Goal: Task Accomplishment & Management: Use online tool/utility

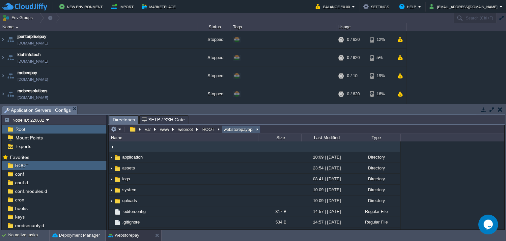
scroll to position [252, 0]
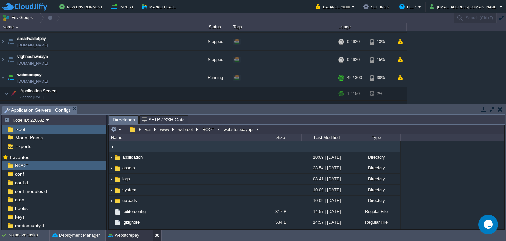
click at [157, 235] on button at bounding box center [158, 235] width 7 height 7
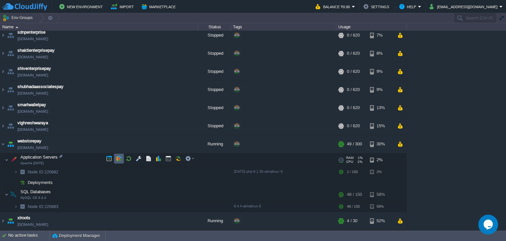
scroll to position [184, 0]
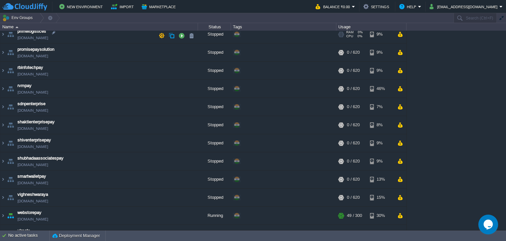
scroll to position [125, 0]
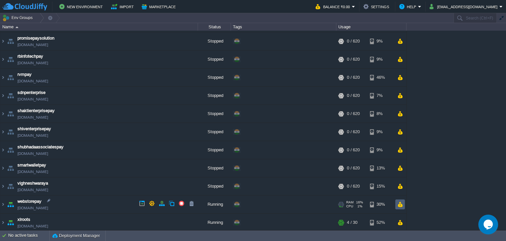
click at [403, 202] on td at bounding box center [400, 204] width 10 height 10
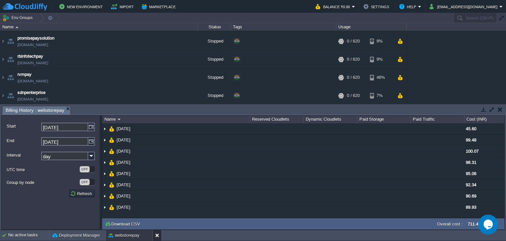
click at [157, 235] on button at bounding box center [158, 235] width 7 height 7
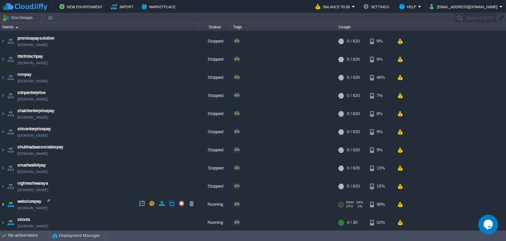
click at [2, 205] on img at bounding box center [2, 204] width 5 height 18
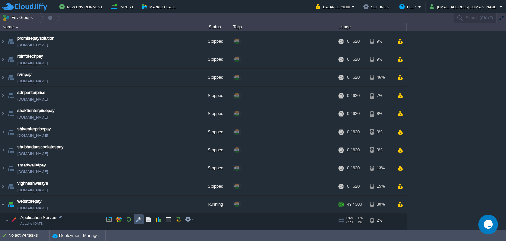
click at [136, 219] on button "button" at bounding box center [139, 219] width 6 height 6
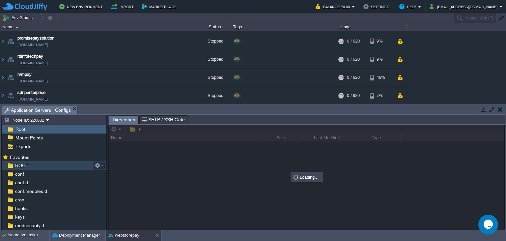
click at [41, 167] on div "ROOT" at bounding box center [54, 165] width 105 height 9
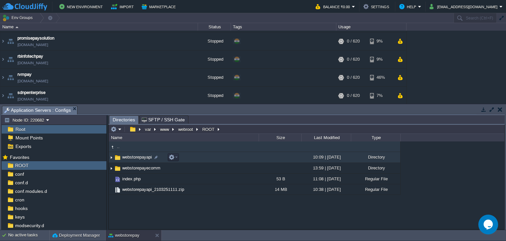
click at [137, 155] on span "webstorepayapi" at bounding box center [137, 157] width 32 height 6
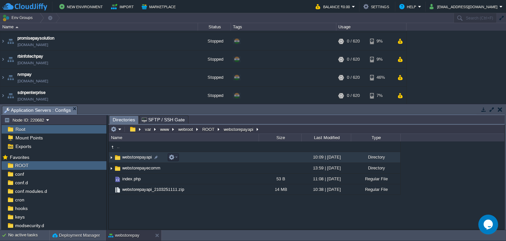
click at [137, 155] on span "webstorepayapi" at bounding box center [137, 157] width 32 height 6
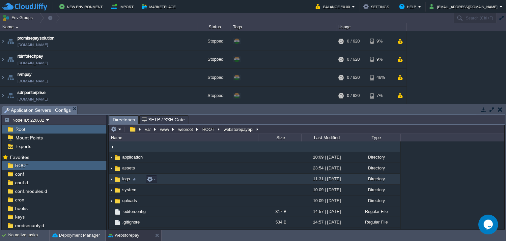
click at [128, 179] on span "logs" at bounding box center [126, 179] width 10 height 6
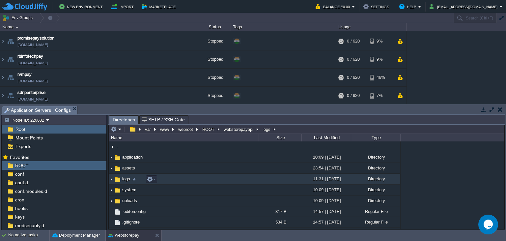
click at [128, 179] on span "logs" at bounding box center [126, 179] width 10 height 6
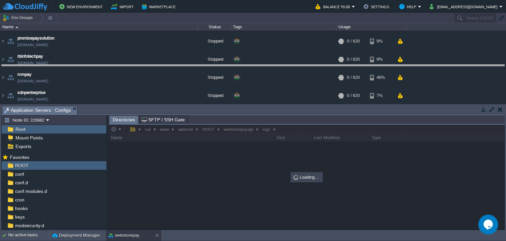
drag, startPoint x: 259, startPoint y: 111, endPoint x: 260, endPoint y: 68, distance: 42.8
click at [260, 68] on body "New Environment Import Marketplace Bonus ₹0.00 Upgrade Account Balance ₹0.00 Se…" at bounding box center [253, 120] width 506 height 241
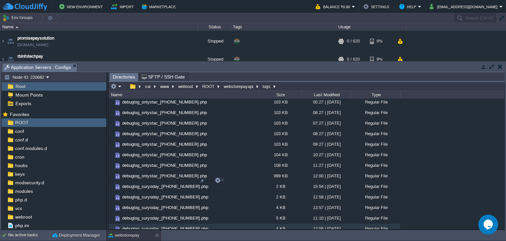
scroll to position [7497, 0]
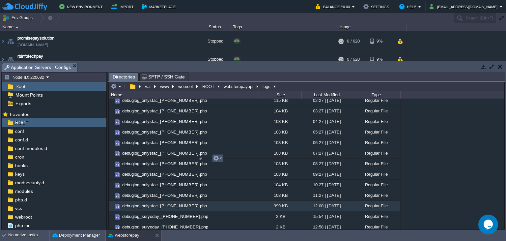
click at [217, 160] on button "button" at bounding box center [216, 158] width 6 height 6
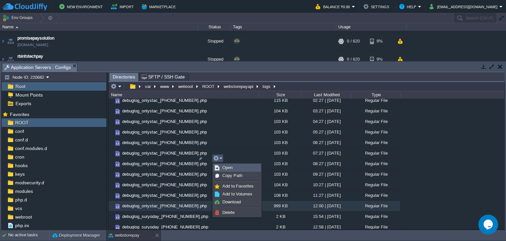
click at [224, 169] on span "Open" at bounding box center [227, 167] width 10 height 5
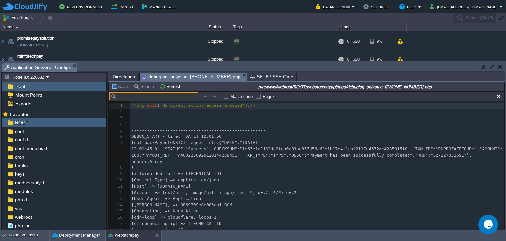
scroll to position [10, 0]
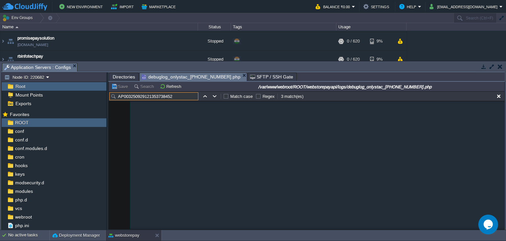
type input "AP003250929121353738452"
click at [215, 97] on button "button" at bounding box center [215, 96] width 6 height 6
type textarea "AP003250929121353738452"
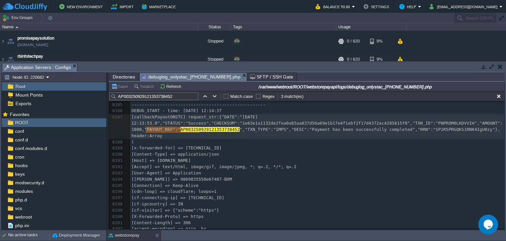
scroll to position [56113, 0]
click at [184, 158] on span "[Host] => [DOMAIN_NAME]" at bounding box center [160, 160] width 59 height 5
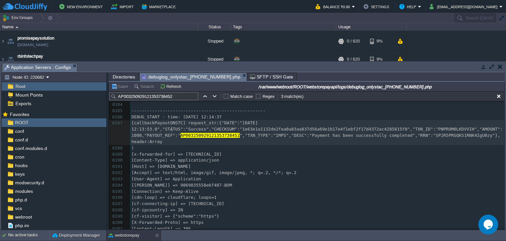
click at [172, 131] on div "x 8174 ​ 8175 ​ 8176 ​ 8177 ---------------------------------------------------…" at bounding box center [317, 197] width 374 height 366
type textarea "AP003250929121353738452"
drag, startPoint x: 146, startPoint y: 130, endPoint x: 200, endPoint y: 130, distance: 54.0
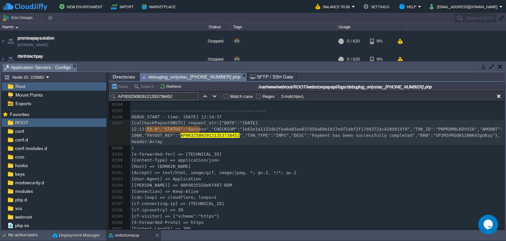
click at [164, 98] on input "AP003250929121353738452" at bounding box center [153, 96] width 89 height 8
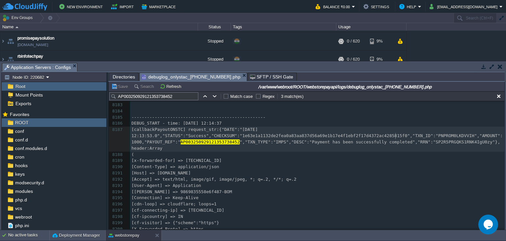
scroll to position [0, 51]
click at [214, 98] on button "button" at bounding box center [215, 96] width 6 height 6
type textarea "AP003250929121353738452"
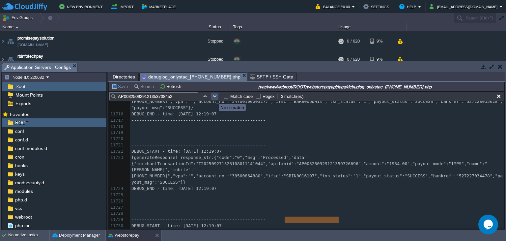
click at [214, 98] on button "button" at bounding box center [215, 96] width 6 height 6
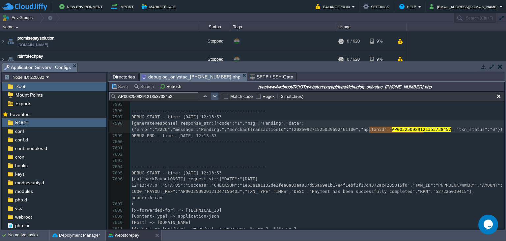
click at [214, 98] on button "button" at bounding box center [215, 96] width 6 height 6
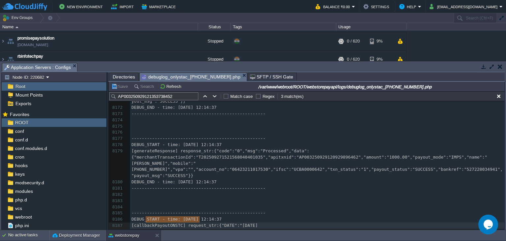
scroll to position [0, 0]
type textarea "SP2R5PRGQKS1RNK4IgU0zy"
